Goal: Answer question/provide support

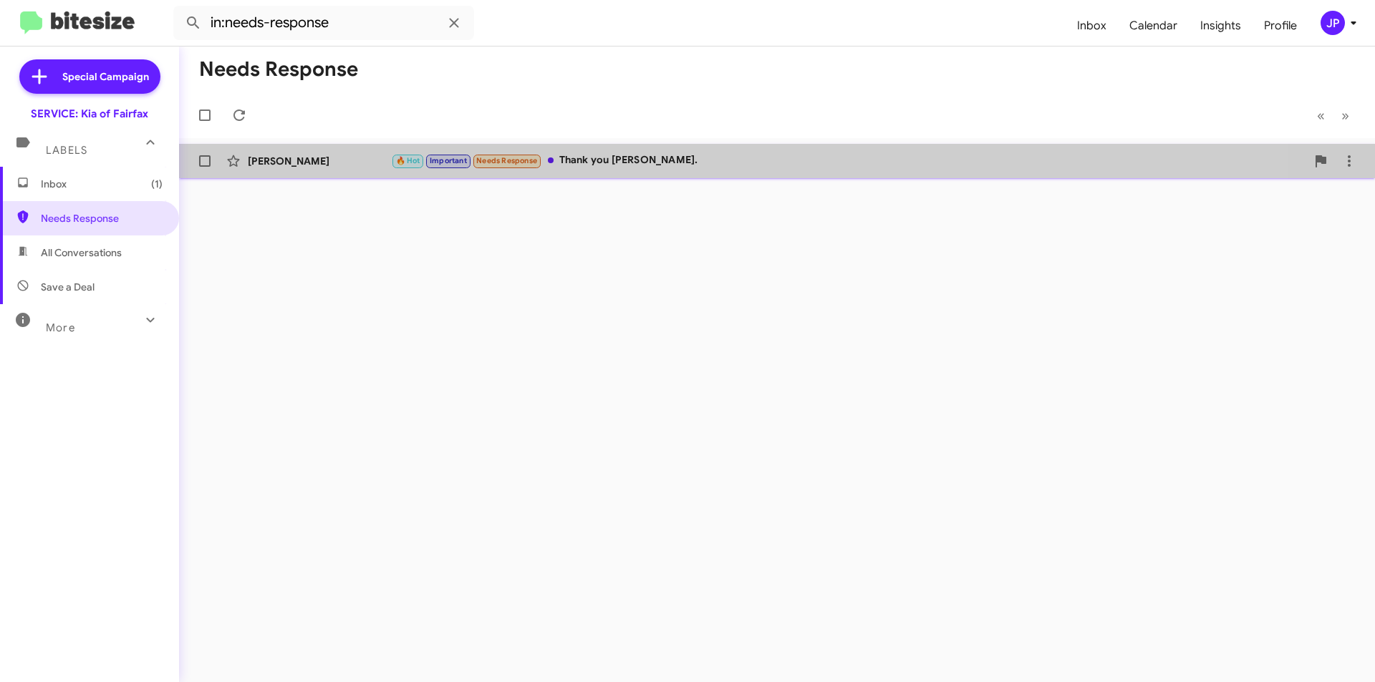
click at [604, 168] on div "🔥 Hot Important Needs Response Thank you Jordan." at bounding box center [848, 161] width 915 height 16
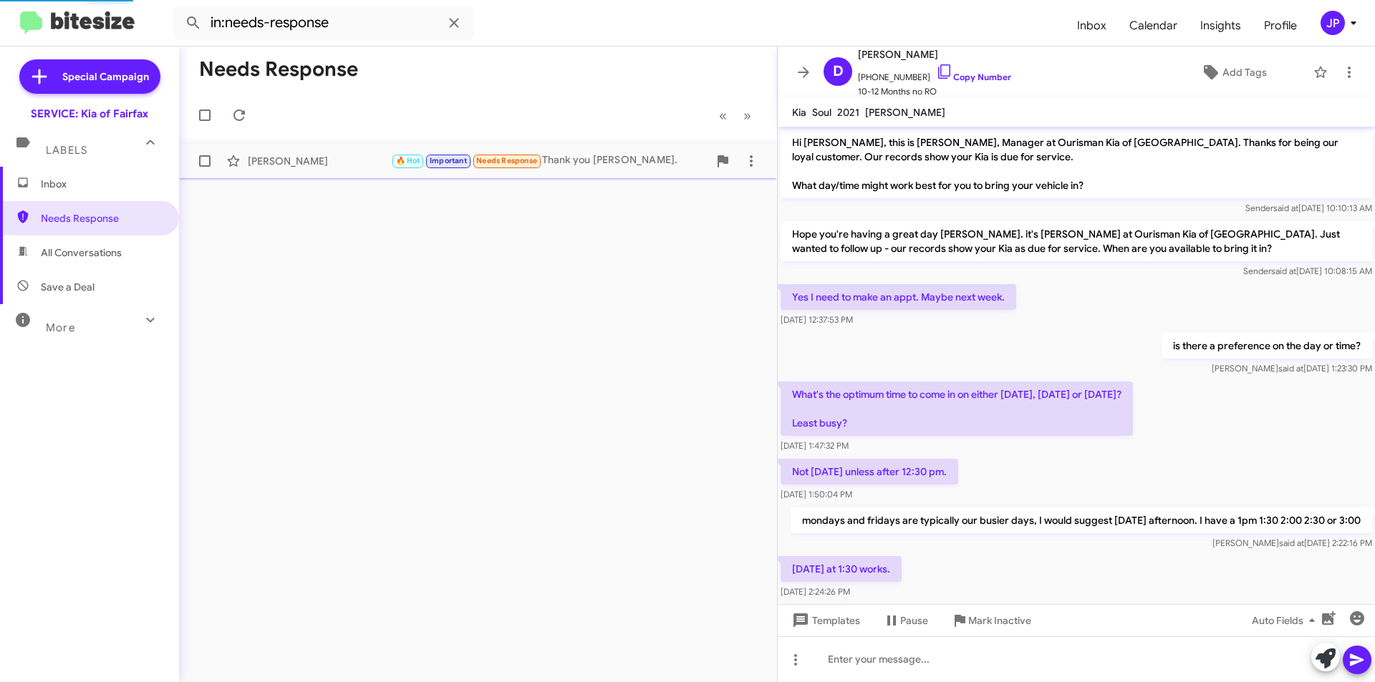
scroll to position [435, 0]
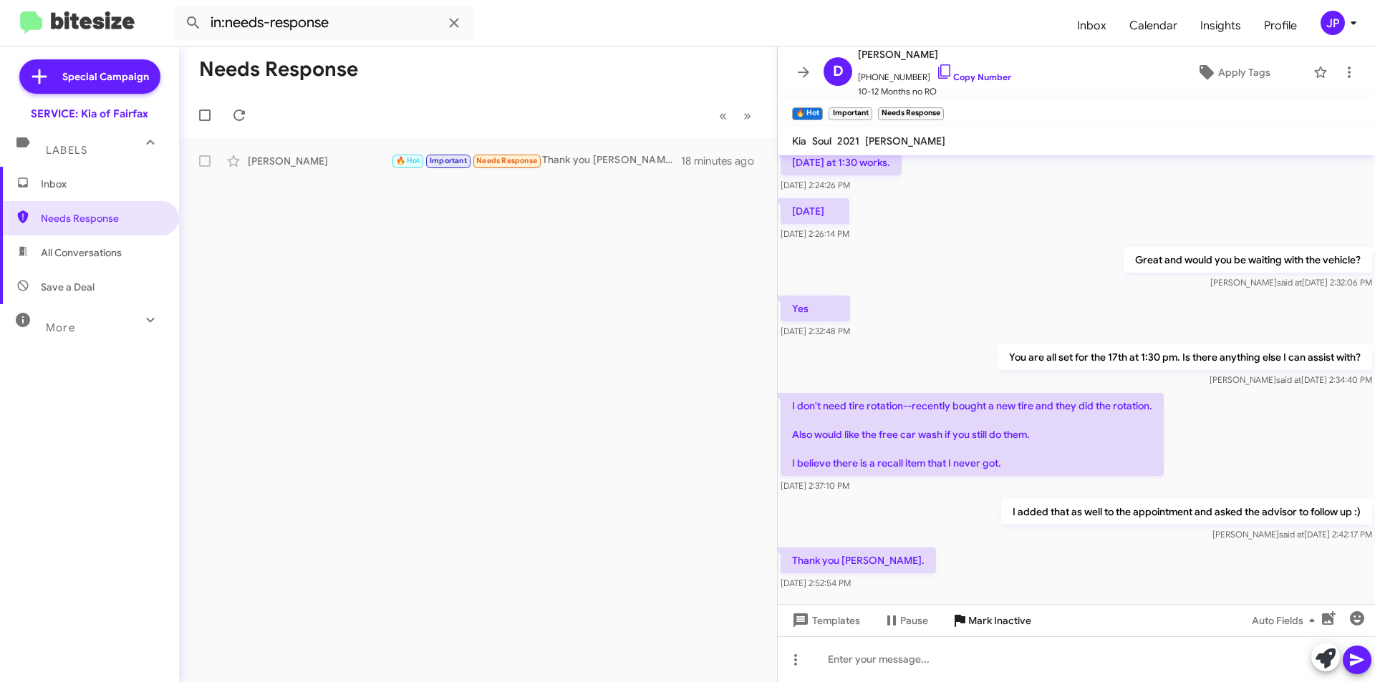
click at [981, 624] on span "Mark Inactive" at bounding box center [999, 621] width 63 height 26
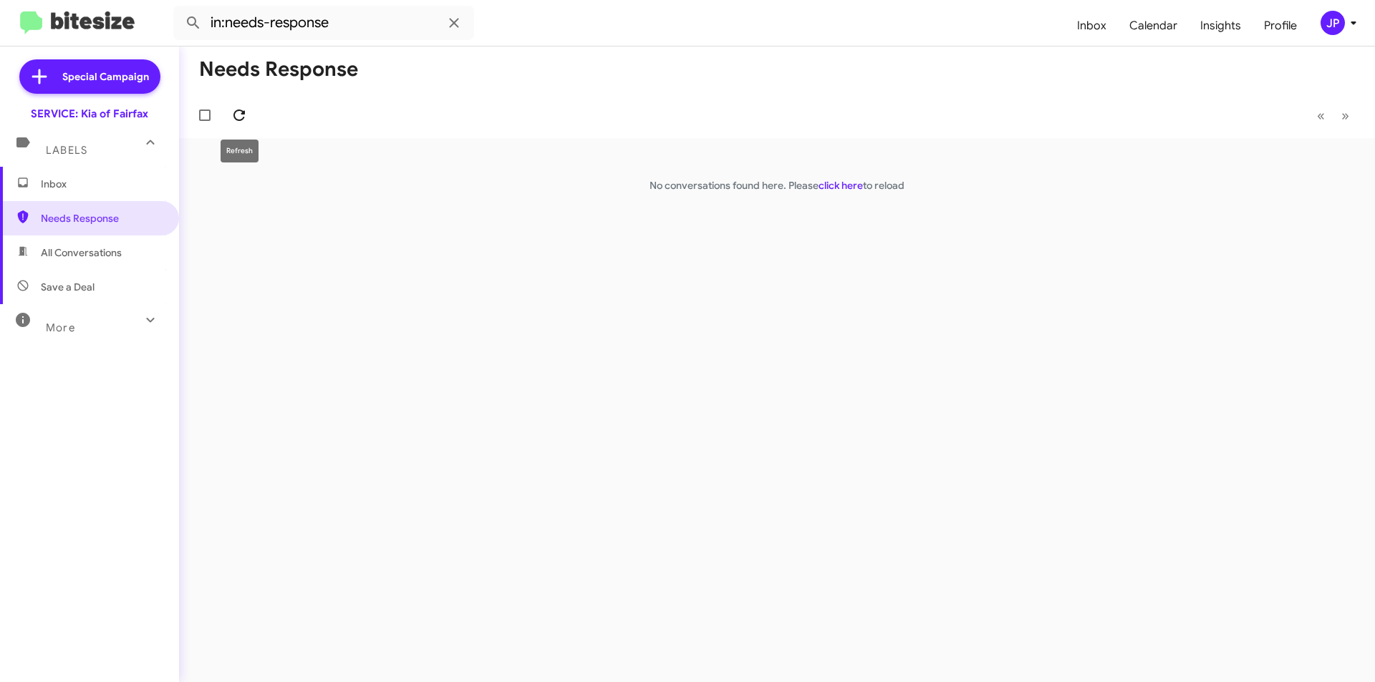
click at [233, 121] on icon at bounding box center [239, 115] width 17 height 17
